Goal: Task Accomplishment & Management: Use online tool/utility

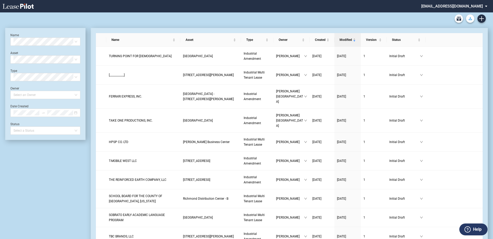
click at [471, 17] on button "Download Blank Form" at bounding box center [470, 19] width 8 height 8
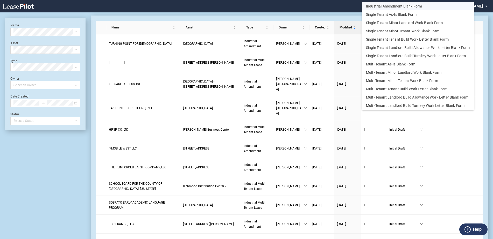
click at [413, 4] on button "Industrial Amendment Blank Form" at bounding box center [418, 6] width 112 height 8
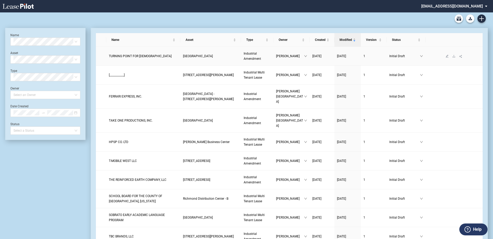
click at [124, 58] on span "TURNING POINT FOR GOD" at bounding box center [140, 56] width 63 height 4
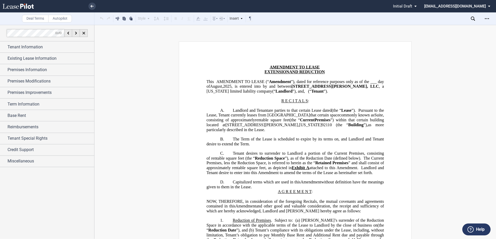
scroll to position [26, 0]
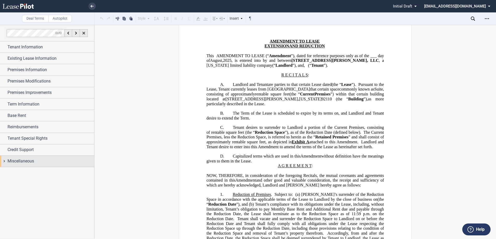
click at [23, 162] on span "Miscellaneous" at bounding box center [21, 161] width 26 height 6
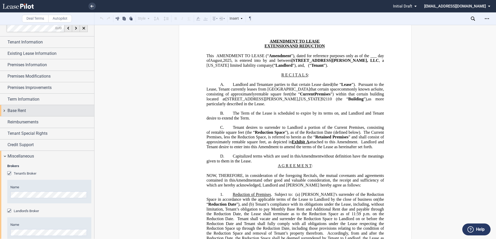
scroll to position [0, 0]
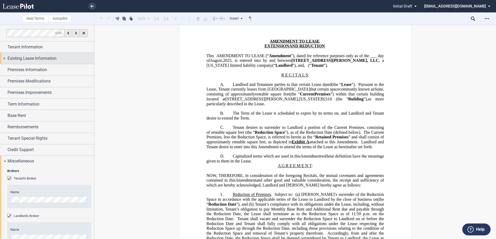
click at [40, 58] on span "Existing Lease Information" at bounding box center [32, 58] width 49 height 6
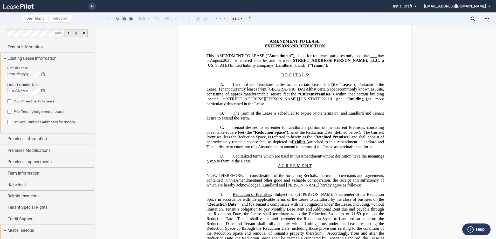
click at [31, 122] on span "Replace Landlord's Addresses for Notices" at bounding box center [44, 122] width 61 height 4
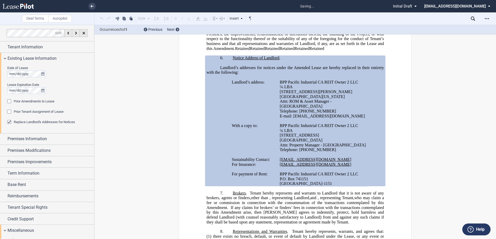
scroll to position [453, 0]
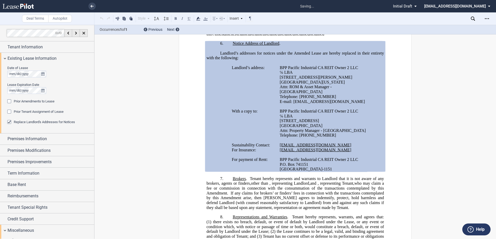
drag, startPoint x: 217, startPoint y: 59, endPoint x: 334, endPoint y: 186, distance: 172.0
click at [334, 172] on div "!!SET_LEVEL_1!! !!AMD_LEVEL_2!! 6. Notice Address of Landlord . [PERSON_NAME]’s…" at bounding box center [294, 106] width 177 height 131
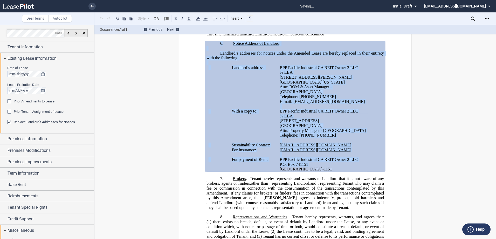
copy div "6. Notice Address of Landlord . Landlord’s addresses for notices under the Amen…"
click at [25, 185] on span "Base Rent" at bounding box center [17, 185] width 18 height 6
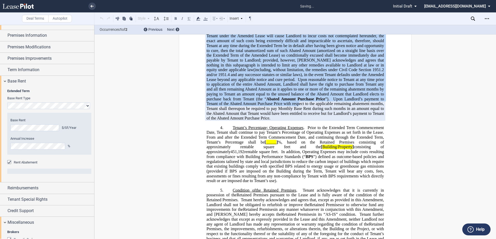
scroll to position [361, 0]
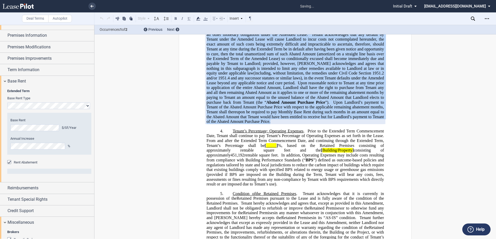
drag, startPoint x: 215, startPoint y: 128, endPoint x: 271, endPoint y: 135, distance: 56.2
click at [271, 124] on p "*Notwithstanding the foregoing, provided Tenant is not in default under the Ame…" at bounding box center [294, 66] width 177 height 116
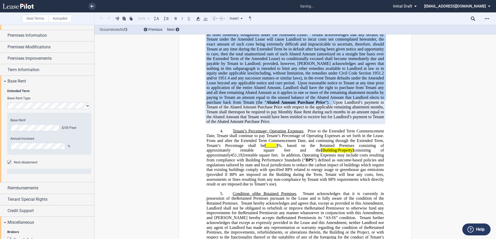
drag, startPoint x: 271, startPoint y: 135, endPoint x: 263, endPoint y: 105, distance: 31.7
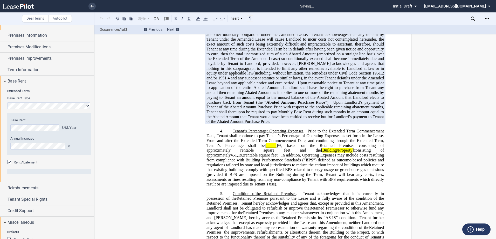
drag, startPoint x: 263, startPoint y: 105, endPoint x: 245, endPoint y: 138, distance: 37.9
click at [241, 124] on span "Upon Landlord’s payment to Tenant of the Abated Amount Purchase Price with resp…" at bounding box center [295, 112] width 178 height 24
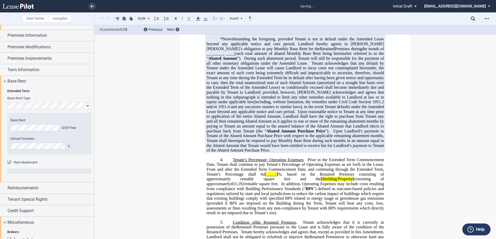
scroll to position [309, 0]
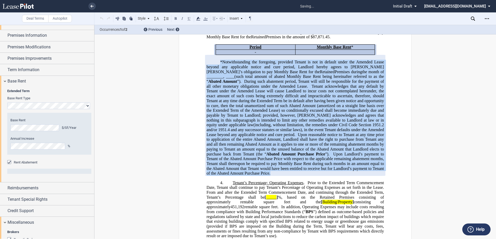
drag, startPoint x: 259, startPoint y: 188, endPoint x: 218, endPoint y: 75, distance: 119.7
click at [218, 75] on p "*Notwithstanding the foregoing, provided Tenant is not in default under the Ame…" at bounding box center [294, 118] width 177 height 116
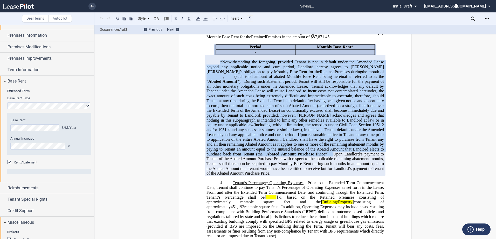
drag, startPoint x: 218, startPoint y: 75, endPoint x: 225, endPoint y: 84, distance: 10.7
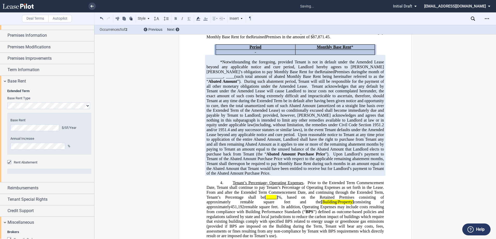
drag, startPoint x: 225, startPoint y: 84, endPoint x: 220, endPoint y: 77, distance: 8.3
click at [220, 74] on span "*Notwithstanding the foregoing, provided Tenant is not in default under the Ame…" at bounding box center [295, 67] width 178 height 14
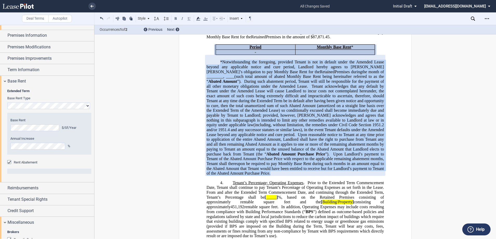
drag, startPoint x: 218, startPoint y: 76, endPoint x: 258, endPoint y: 189, distance: 120.6
click at [258, 176] on p "*Notwithstanding the foregoing, provided Tenant is not in default under the Ame…" at bounding box center [294, 118] width 177 height 116
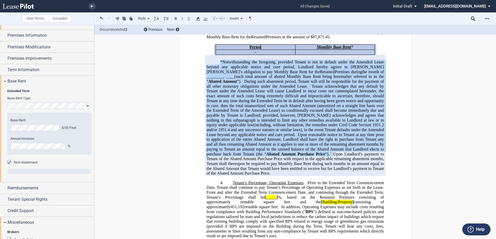
drag, startPoint x: 258, startPoint y: 189, endPoint x: 256, endPoint y: 189, distance: 3.0
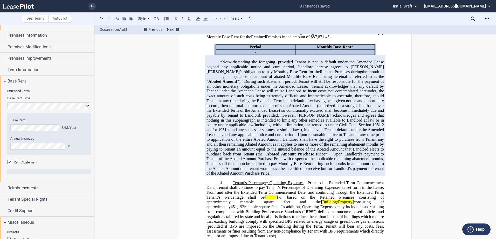
drag, startPoint x: 256, startPoint y: 189, endPoint x: 259, endPoint y: 189, distance: 3.9
click at [259, 176] on p "*Notwithstanding the foregoing, provided Tenant is not in default under the Ame…" at bounding box center [294, 118] width 177 height 116
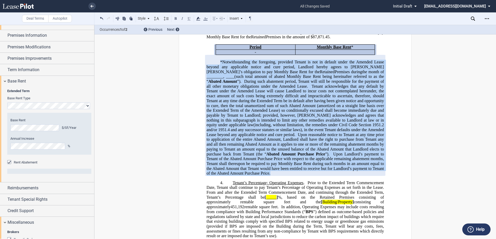
drag, startPoint x: 260, startPoint y: 189, endPoint x: 217, endPoint y: 76, distance: 120.3
click at [217, 76] on p "*Notwithstanding the foregoing, provided Tenant is not in default under the Ame…" at bounding box center [294, 118] width 177 height 116
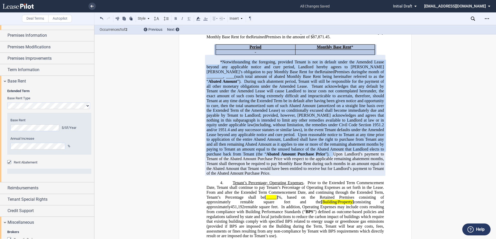
scroll to position [181, 0]
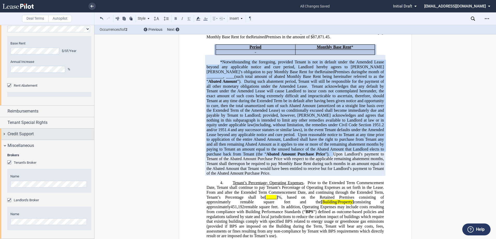
click at [26, 133] on span "Credit Support" at bounding box center [21, 134] width 26 height 6
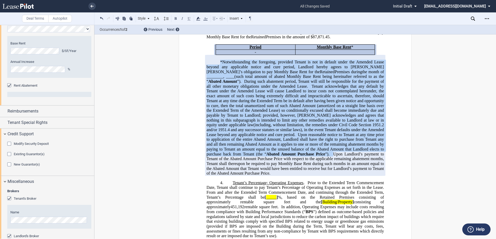
click at [25, 145] on span "Modify Security Deposit" at bounding box center [31, 144] width 35 height 4
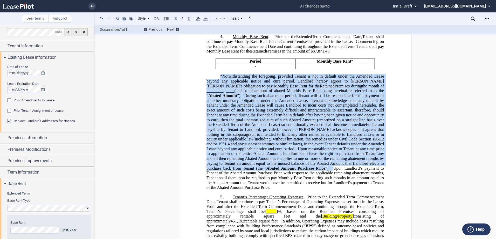
scroll to position [0, 0]
click at [22, 163] on span "Premises Improvements" at bounding box center [30, 162] width 44 height 6
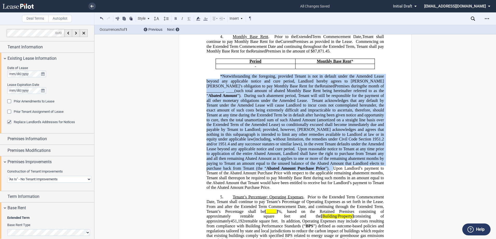
click at [48, 179] on select "Landlord Constructs Tenant Improvements Tenant Constructs Tenant Improvements "…" at bounding box center [49, 179] width 84 height 7
select select "tenant"
click at [7, 176] on select "Landlord Constructs Tenant Improvements Tenant Constructs Tenant Improvements "…" at bounding box center [49, 179] width 84 height 7
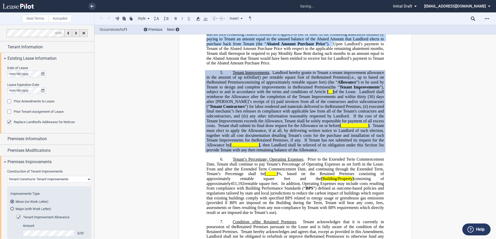
scroll to position [441, 0]
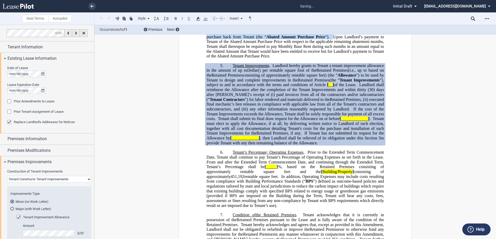
click at [27, 206] on md-radio-group "Minor (no Work Letter) Major (with Work Letter)" at bounding box center [49, 206] width 78 height 12
click at [27, 208] on md-radio-button "Major (with Work Letter)" at bounding box center [49, 209] width 78 height 5
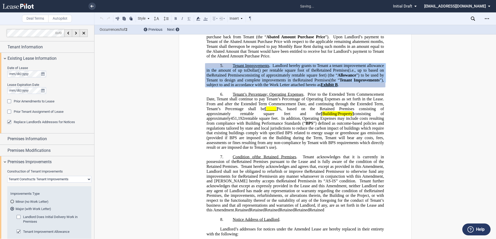
drag, startPoint x: 226, startPoint y: 106, endPoint x: 228, endPoint y: 80, distance: 26.0
click at [228, 80] on p "5. Tenant Improvements . Landlord hereby grants to Tenant a tenant improvement …" at bounding box center [294, 75] width 177 height 24
drag, startPoint x: 228, startPoint y: 80, endPoint x: 243, endPoint y: 82, distance: 16.0
copy p "Tenant Improvements . Landlord hereby grants to Tenant a tenant improvement all…"
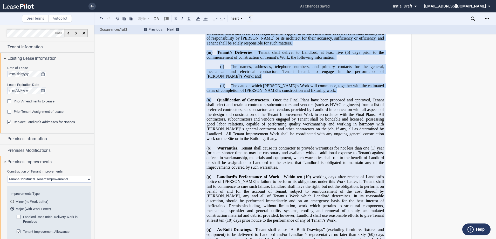
scroll to position [2997, 0]
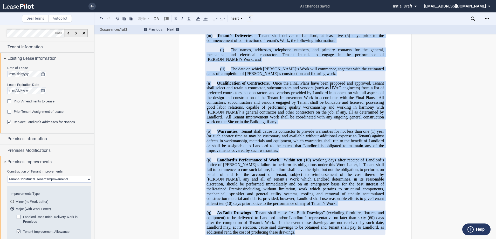
drag, startPoint x: 204, startPoint y: 93, endPoint x: 301, endPoint y: 220, distance: 160.2
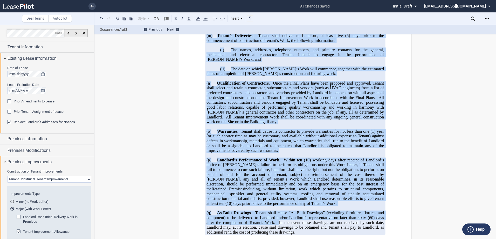
drag, startPoint x: 307, startPoint y: 214, endPoint x: 269, endPoint y: 168, distance: 59.7
drag, startPoint x: 269, startPoint y: 168, endPoint x: 266, endPoint y: 160, distance: 7.9
copy div "2. LOREMI DOLORSITAMET . Consecte, ad Elitsedd’e temp inci utl etdolor, [ magna…"
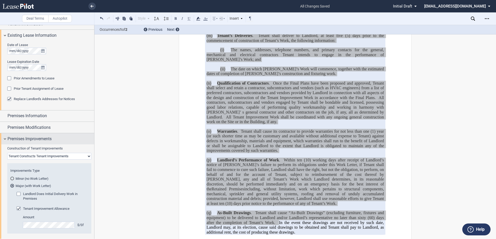
scroll to position [0, 0]
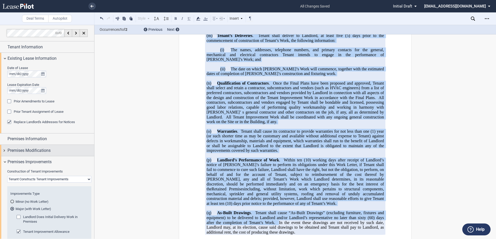
click at [38, 148] on span "Premises Modifications" at bounding box center [29, 151] width 43 height 6
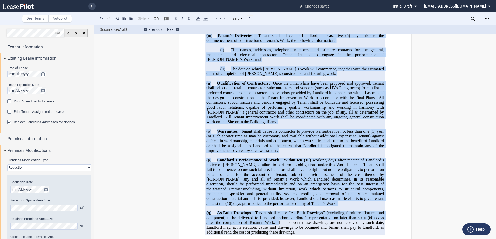
click at [36, 165] on select "None Expansion Relocation Reduction Termination" at bounding box center [49, 168] width 84 height 7
select select "none"
click at [7, 165] on select "None Expansion Relocation Reduction Termination" at bounding box center [49, 168] width 84 height 7
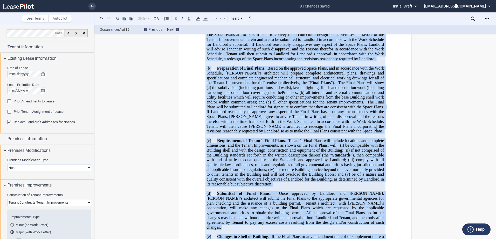
scroll to position [1037, 0]
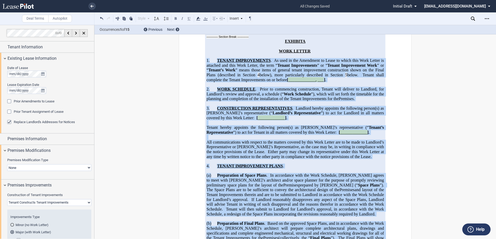
click at [260, 121] on span "_____________" at bounding box center [271, 118] width 27 height 5
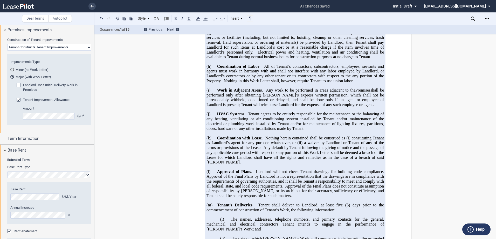
scroll to position [207, 0]
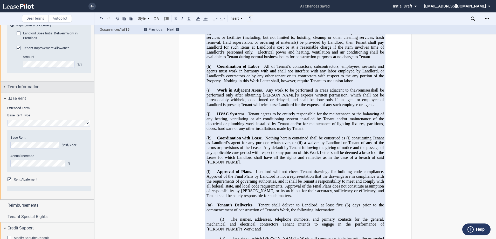
click at [26, 86] on span "Term Information" at bounding box center [24, 87] width 32 height 6
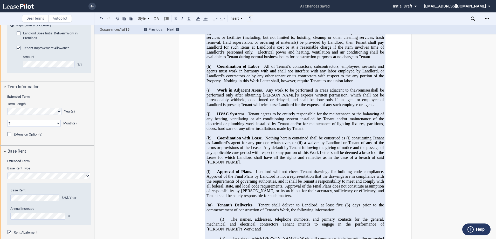
click at [20, 135] on span "Extension Option(s)" at bounding box center [28, 135] width 29 height 4
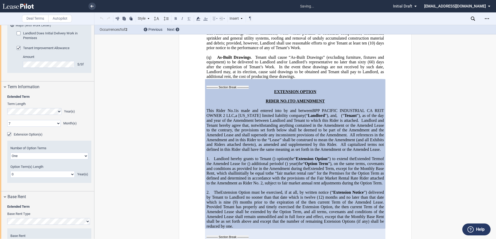
scroll to position [2981, 0]
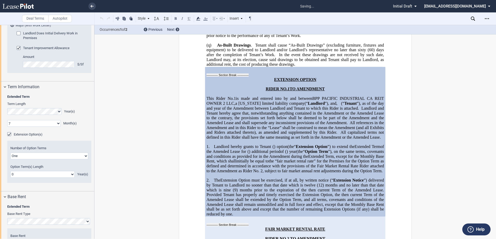
click at [43, 155] on select "One Two" at bounding box center [49, 156] width 78 height 7
select select "2"
click at [10, 153] on select "One Two" at bounding box center [49, 156] width 78 height 7
click at [26, 175] on select "0 1 2 3 4 5 6 7 8 9 10 11 12 13 14 15 16 17 18 19 20" at bounding box center [42, 174] width 64 height 7
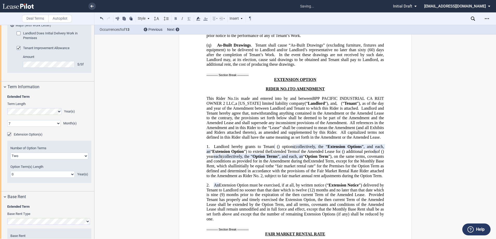
select select "number:3"
click at [10, 171] on select "0 1 2 3 4 5 6 7 8 9 10 11 12 13 14 15 16 17 18 19 20" at bounding box center [42, 174] width 64 height 7
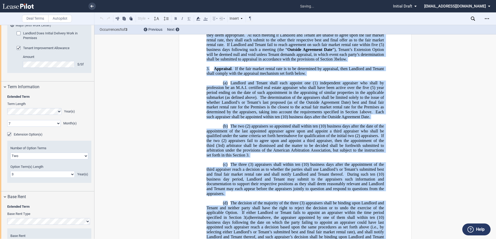
scroll to position [3474, 0]
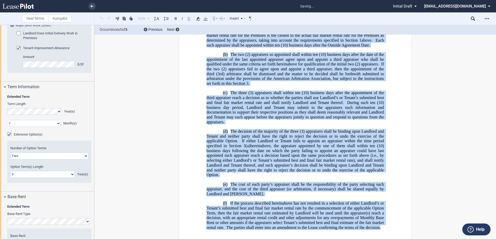
drag, startPoint x: 270, startPoint y: 55, endPoint x: 388, endPoint y: 218, distance: 201.0
drag, startPoint x: 388, startPoint y: 218, endPoint x: 310, endPoint y: 155, distance: 99.6
copy div "﻿ LOREMIPSU DOLORS AMETC AD. 9 EL SEDDOEIUS Temp Incid Ut. ﻿ 2 ﻿ la etdo mag al…"
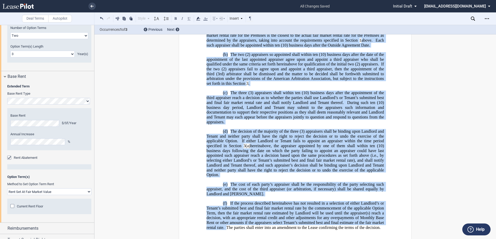
scroll to position [337, 0]
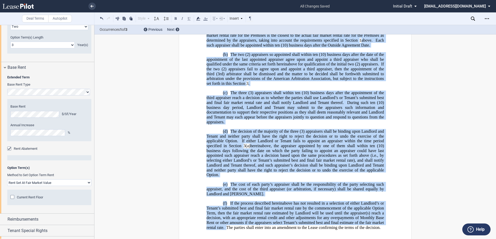
click at [36, 197] on span "Current Rent Floor" at bounding box center [30, 198] width 26 height 4
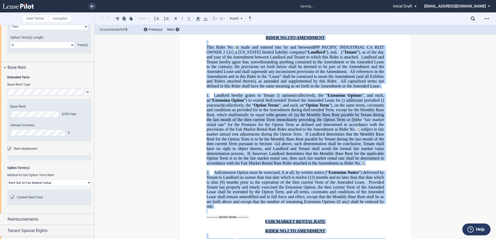
scroll to position [2965, 0]
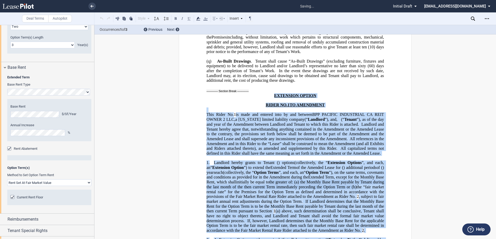
click at [272, 137] on span "All references in the Amendment and in this Rider to the “Lease” shall be const…" at bounding box center [295, 144] width 178 height 14
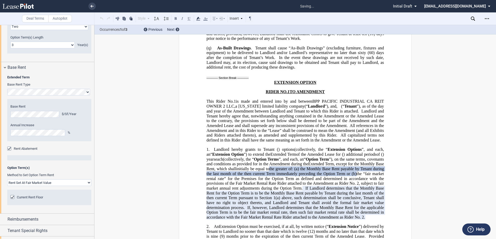
scroll to position [2991, 0]
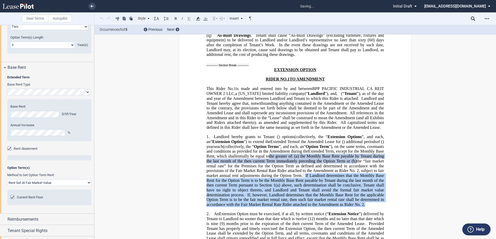
drag, startPoint x: 228, startPoint y: 192, endPoint x: 362, endPoint y: 158, distance: 138.2
click at [362, 158] on p "1. Landlord hereby grants to Tenant ﻿ ﻿ ( ﻿ ﻿ ) option s ( collectively, the “ …" at bounding box center [294, 171] width 177 height 73
drag, startPoint x: 362, startPoint y: 158, endPoint x: 365, endPoint y: 160, distance: 3.9
copy span "If Landlord determines that the Monthly Base Rent for the Option Term is to be …"
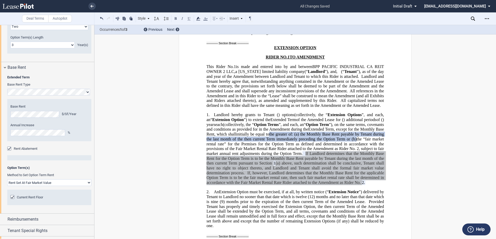
scroll to position [3017, 0]
